Goal: Find contact information: Find contact information

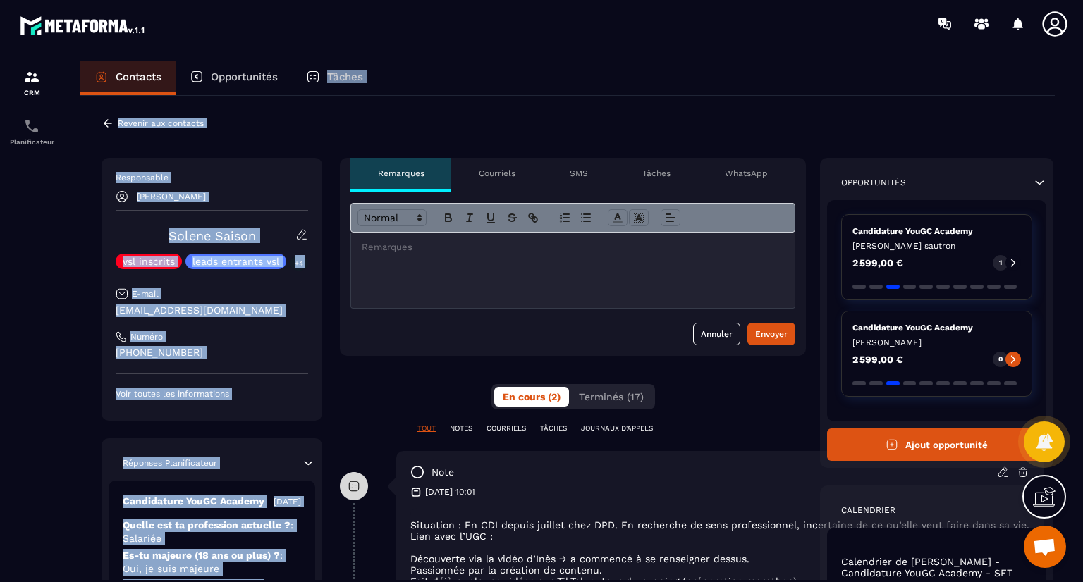
drag, startPoint x: 264, startPoint y: 432, endPoint x: 301, endPoint y: 58, distance: 376.1
click at [301, 58] on section "CRM Planificateur Contacts Opportunités Tâches Revenir aux contacts Responsable…" at bounding box center [541, 334] width 1083 height 575
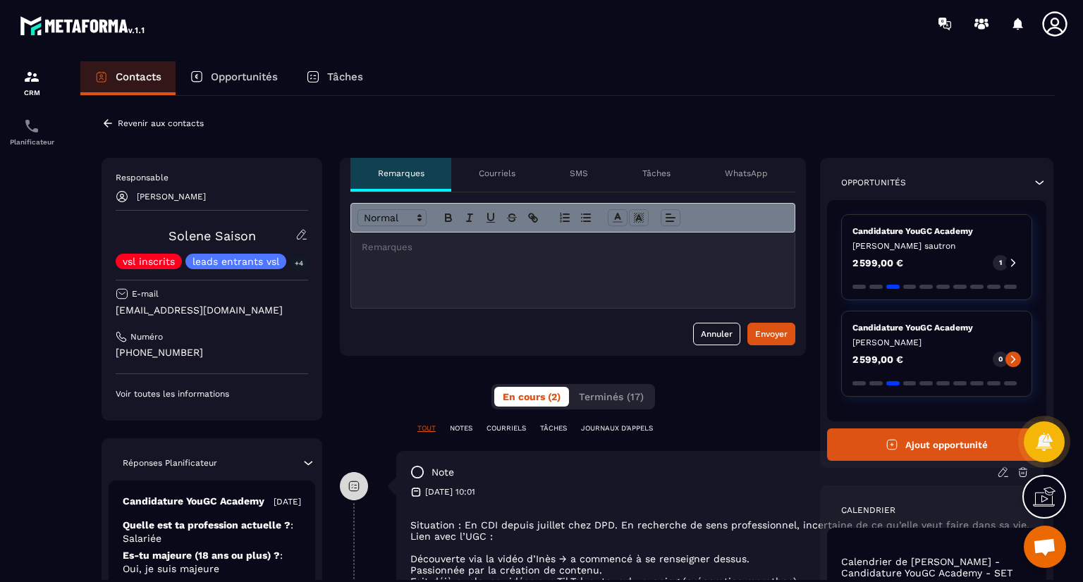
click at [3, 376] on div at bounding box center [31, 334] width 63 height 575
drag, startPoint x: 217, startPoint y: 309, endPoint x: 106, endPoint y: 305, distance: 110.8
click at [106, 305] on div "Responsable [PERSON_NAME] Solene Saison vsl inscrits leads entrants vsl +4 E-ma…" at bounding box center [212, 289] width 221 height 263
copy p "[EMAIL_ADDRESS][DOMAIN_NAME]"
click at [107, 121] on icon at bounding box center [108, 123] width 13 height 13
